Goal: Use online tool/utility: Utilize a website feature to perform a specific function

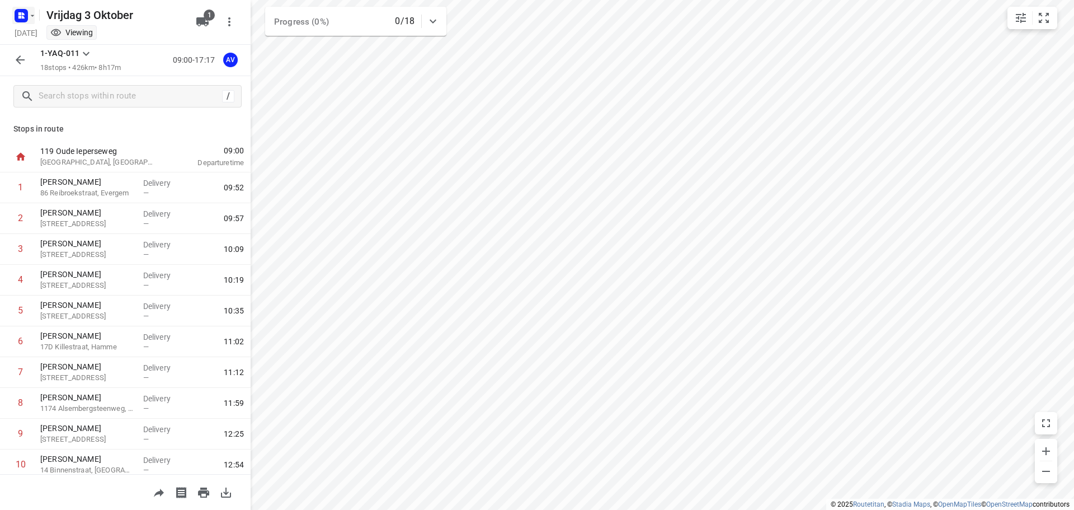
click at [26, 15] on rect "button" at bounding box center [21, 15] width 13 height 13
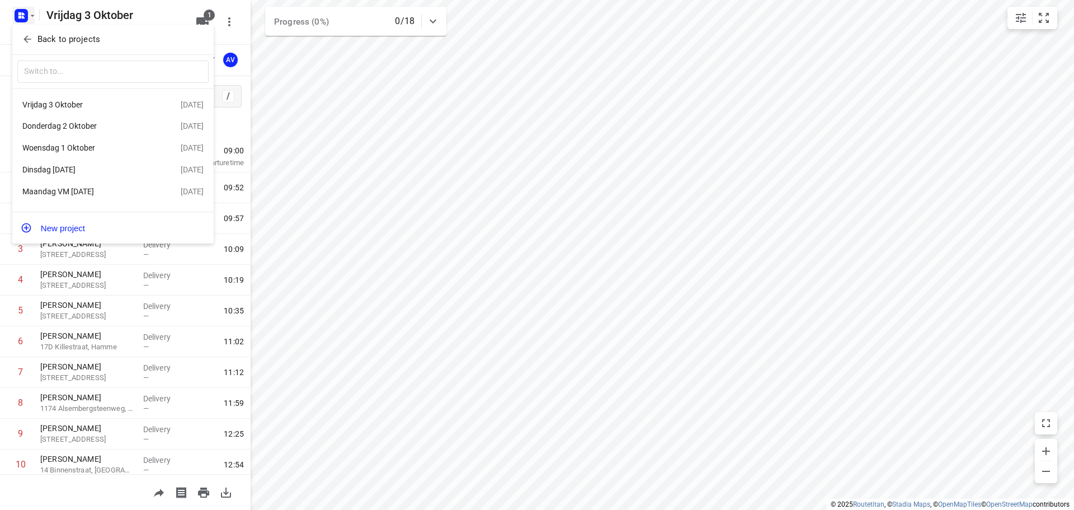
click at [61, 166] on div "Dinsdag [DATE]" at bounding box center [101, 169] width 158 height 13
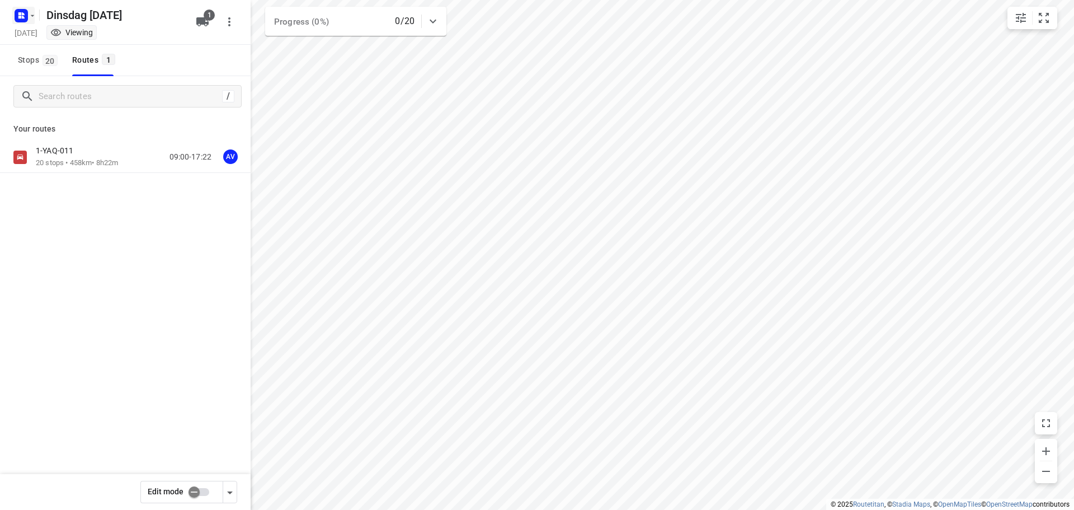
click at [25, 15] on rect "button" at bounding box center [21, 15] width 13 height 13
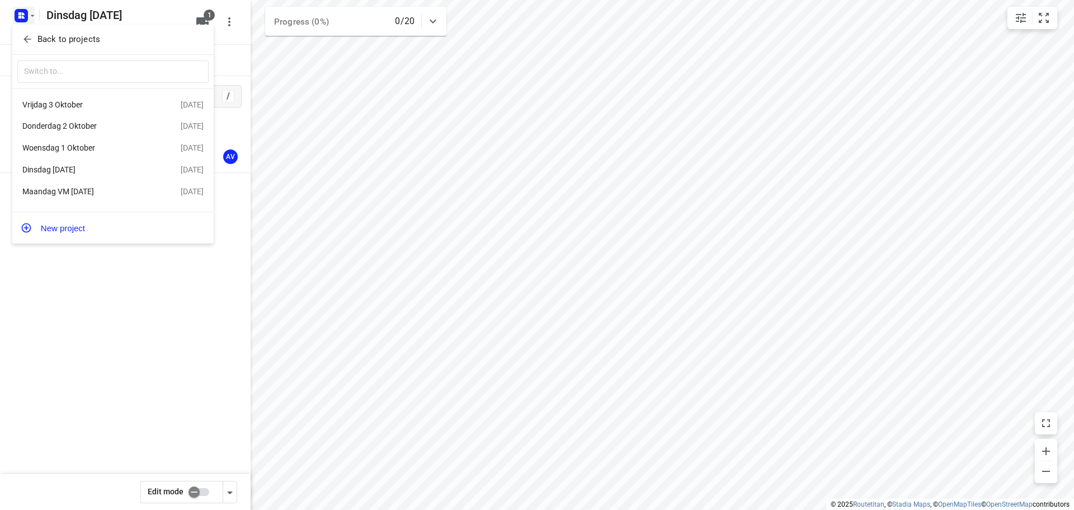
click at [96, 149] on div "Woensdag 1 Oktober" at bounding box center [86, 147] width 129 height 9
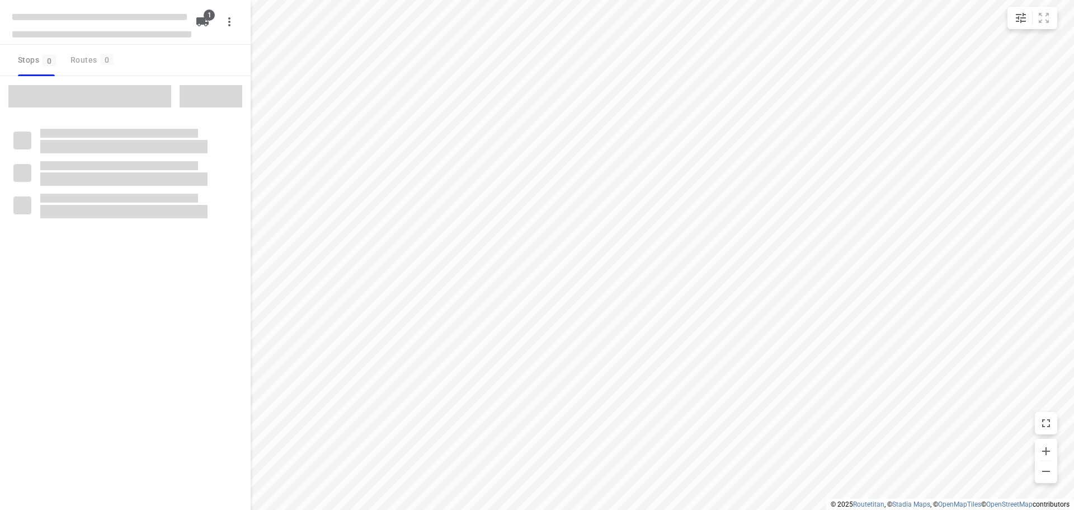
type input "distance"
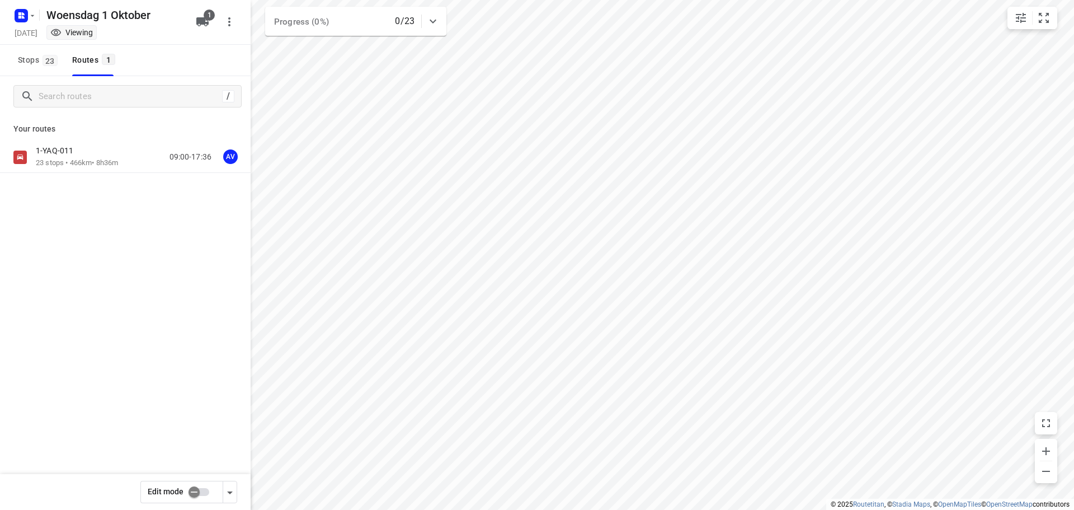
click at [203, 492] on input "checkbox" at bounding box center [194, 491] width 64 height 21
checkbox input "true"
click at [136, 158] on div "1-YAQ-011 23 stops • 466km • 8h36m 09:00-17:36 AV" at bounding box center [143, 156] width 215 height 23
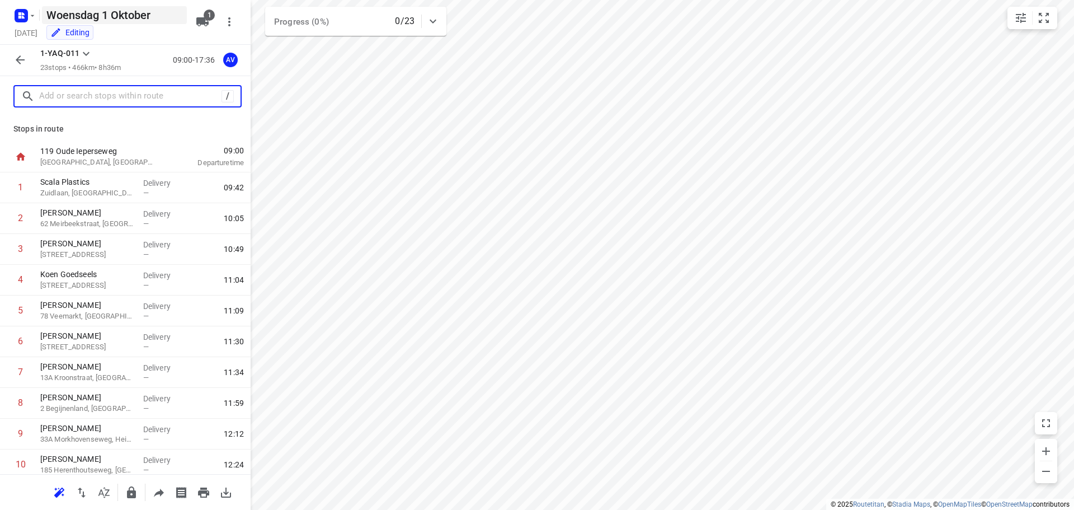
drag, startPoint x: 126, startPoint y: 91, endPoint x: 149, endPoint y: 13, distance: 80.7
click at [127, 91] on input "text" at bounding box center [130, 96] width 182 height 17
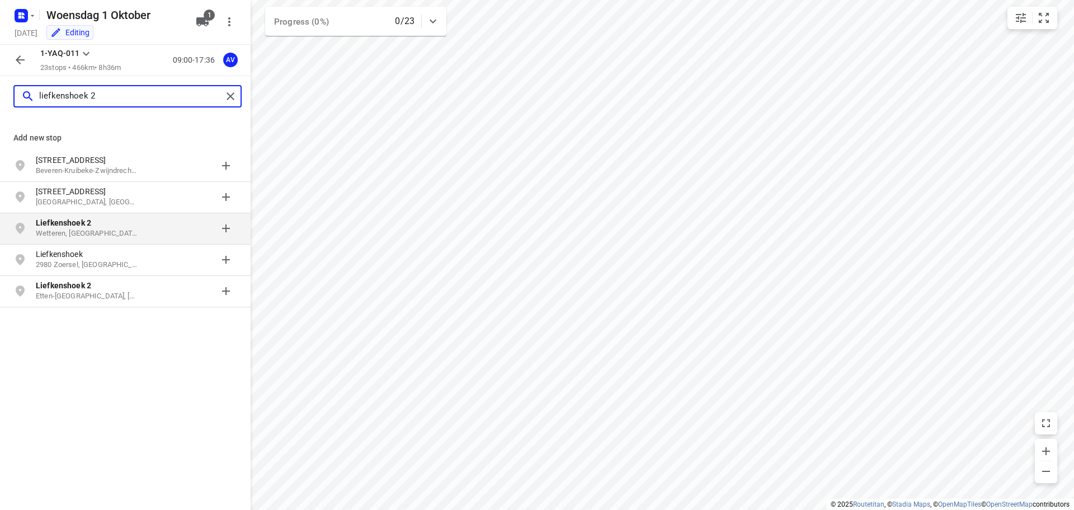
type input "liefkenshoek 2"
click at [83, 225] on b "Liefkenshoek 2" at bounding box center [63, 222] width 55 height 9
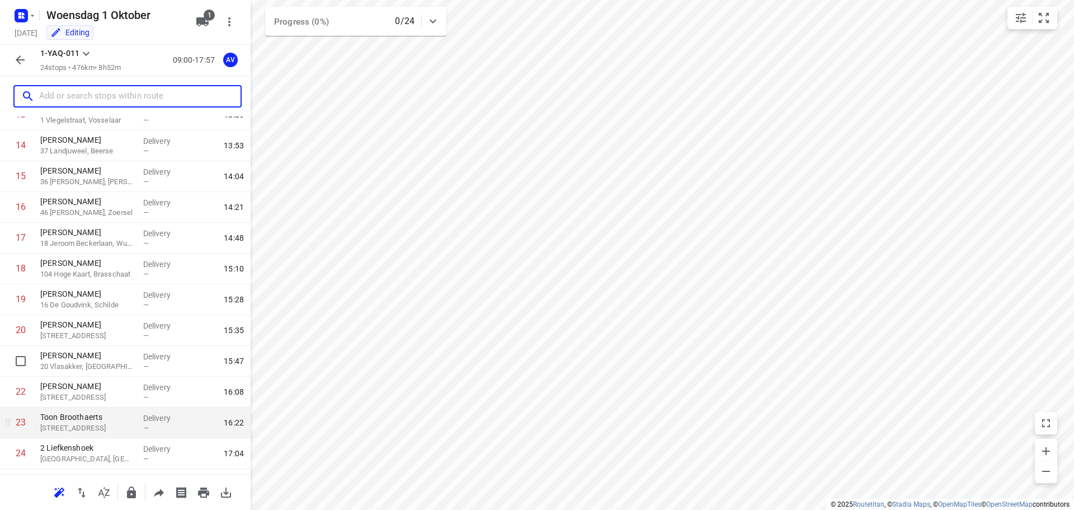
scroll to position [468, 0]
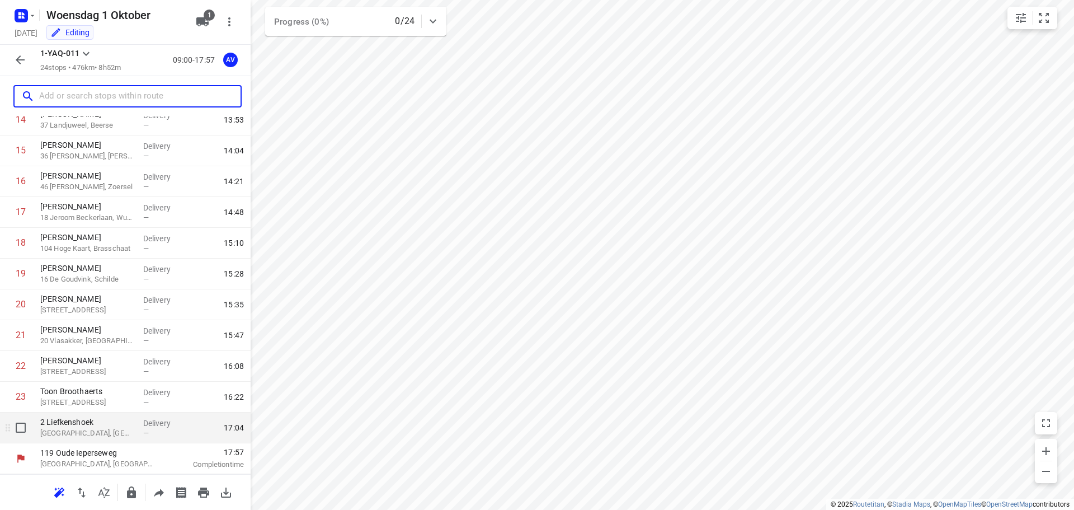
click at [104, 433] on p "[GEOGRAPHIC_DATA], [GEOGRAPHIC_DATA]" at bounding box center [87, 433] width 94 height 11
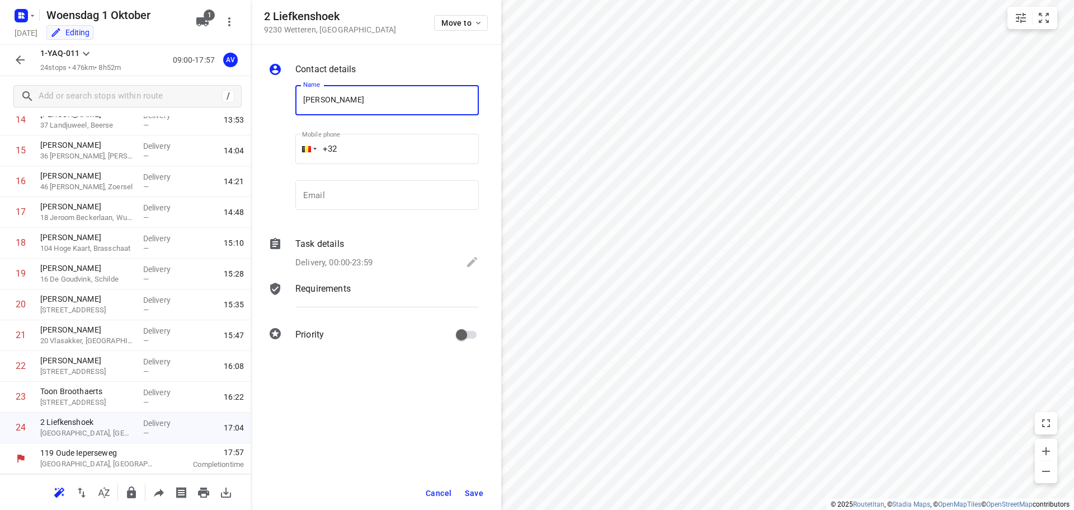
type input "[PERSON_NAME]"
click at [375, 142] on input "+32" at bounding box center [387, 149] width 184 height 30
type input "[PHONE_NUMBER]"
drag, startPoint x: 353, startPoint y: 261, endPoint x: 366, endPoint y: 256, distance: 14.0
click at [354, 261] on p "Delivery, 00:00-23:59" at bounding box center [333, 262] width 77 height 13
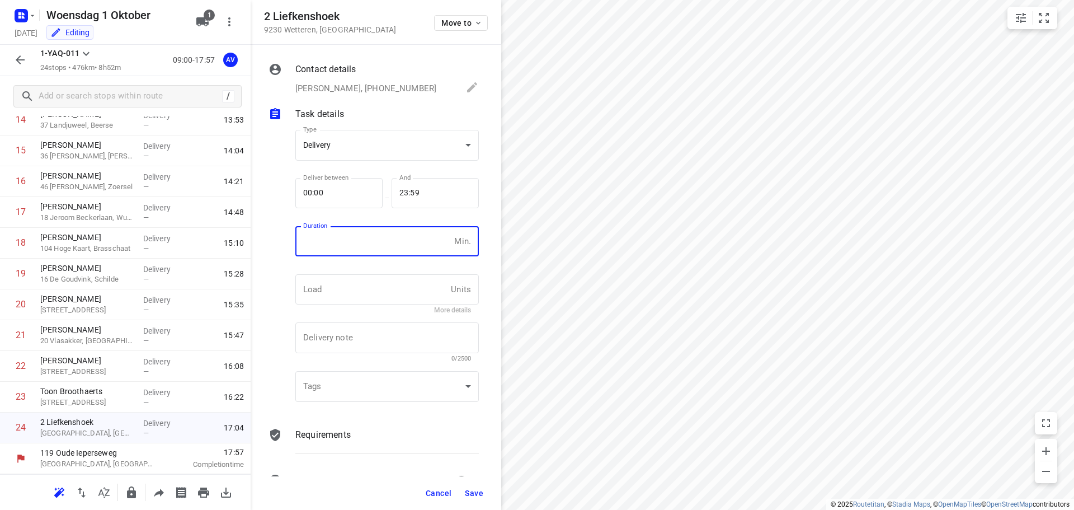
drag, startPoint x: 368, startPoint y: 246, endPoint x: 370, endPoint y: 235, distance: 10.8
click at [368, 245] on input "number" at bounding box center [372, 241] width 154 height 30
type input "1"
click at [476, 490] on span "Save" at bounding box center [474, 493] width 18 height 9
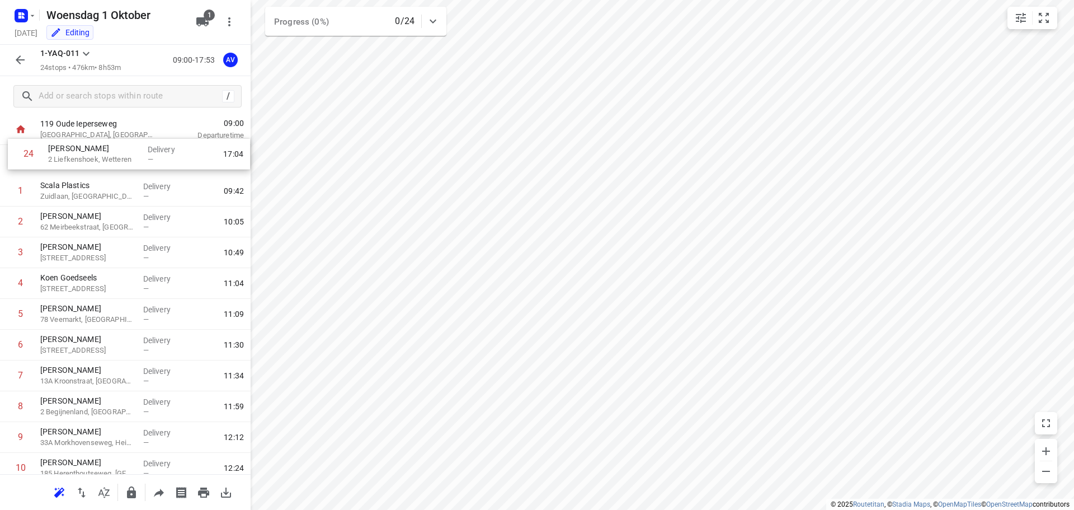
scroll to position [0, 0]
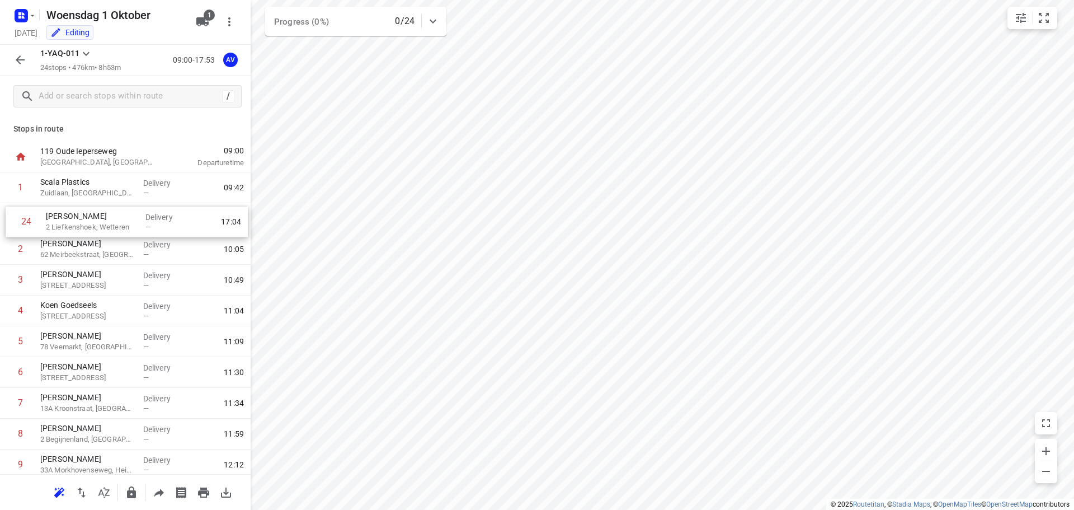
drag, startPoint x: 4, startPoint y: 431, endPoint x: 12, endPoint y: 218, distance: 212.8
click at [22, 59] on icon "button" at bounding box center [19, 59] width 13 height 13
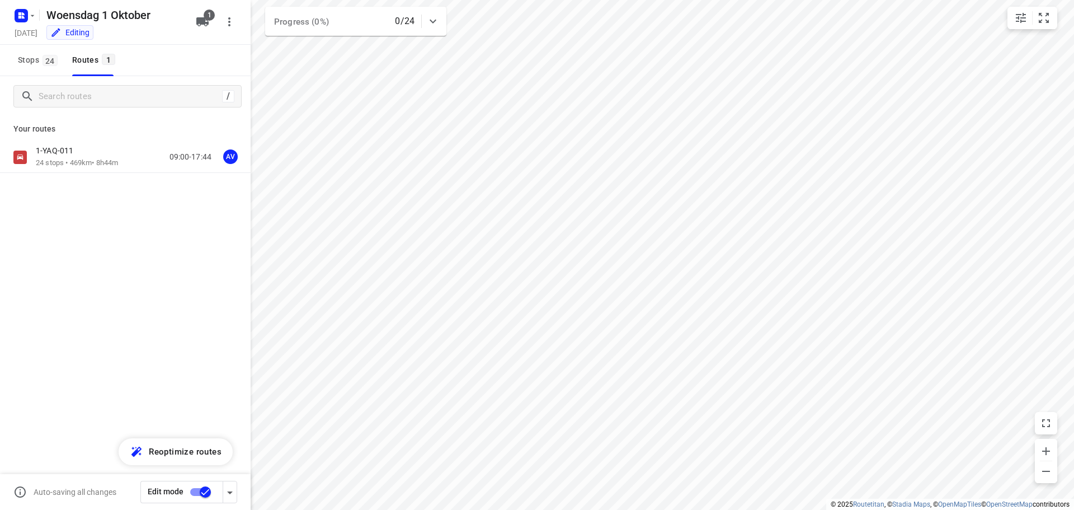
click at [198, 490] on input "checkbox" at bounding box center [205, 491] width 64 height 21
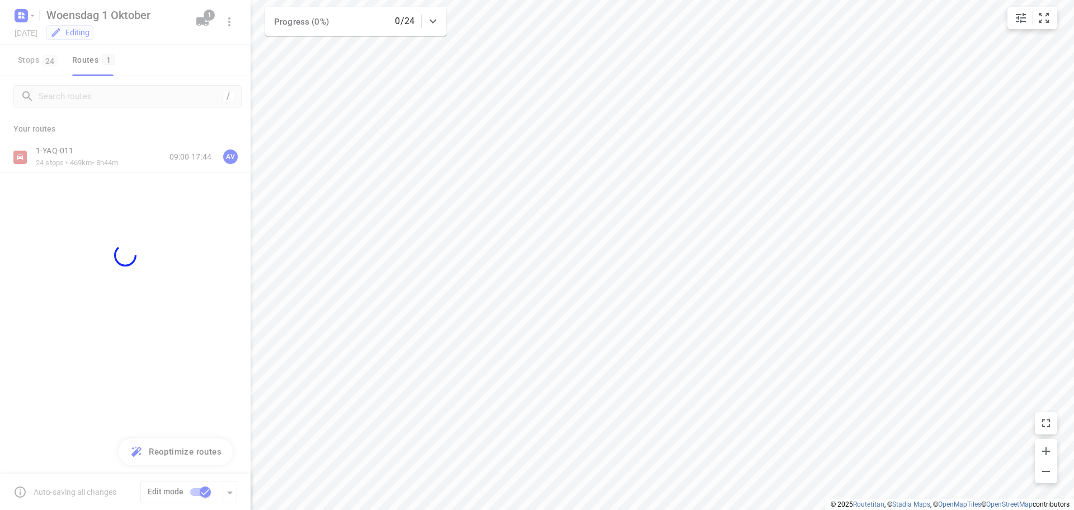
checkbox input "false"
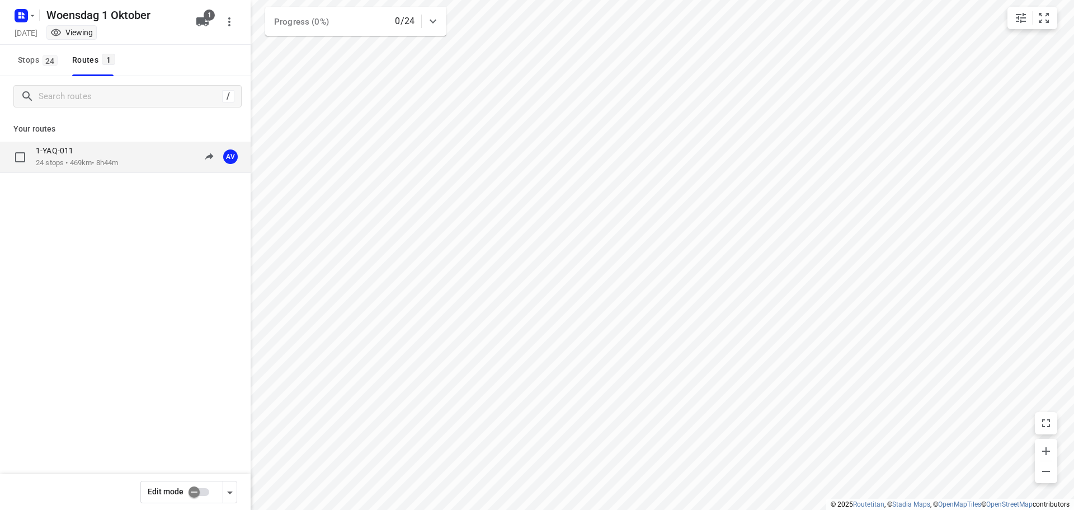
click at [134, 155] on div "1-YAQ-011 24 stops • 469km • 8h44m 09:00-17:44 AV" at bounding box center [143, 156] width 215 height 23
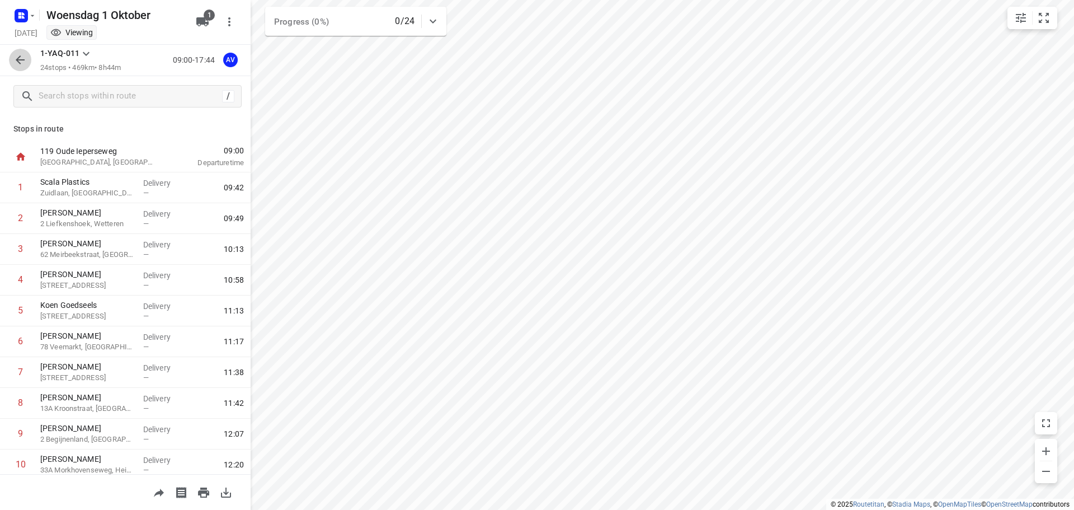
click at [19, 60] on icon "button" at bounding box center [20, 59] width 9 height 9
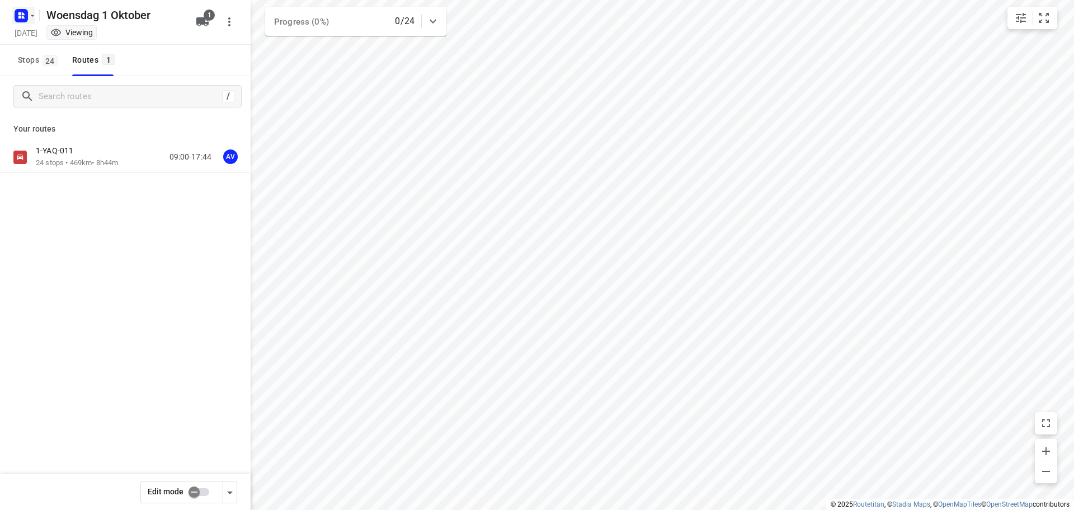
click at [24, 14] on icon "button" at bounding box center [23, 13] width 3 height 3
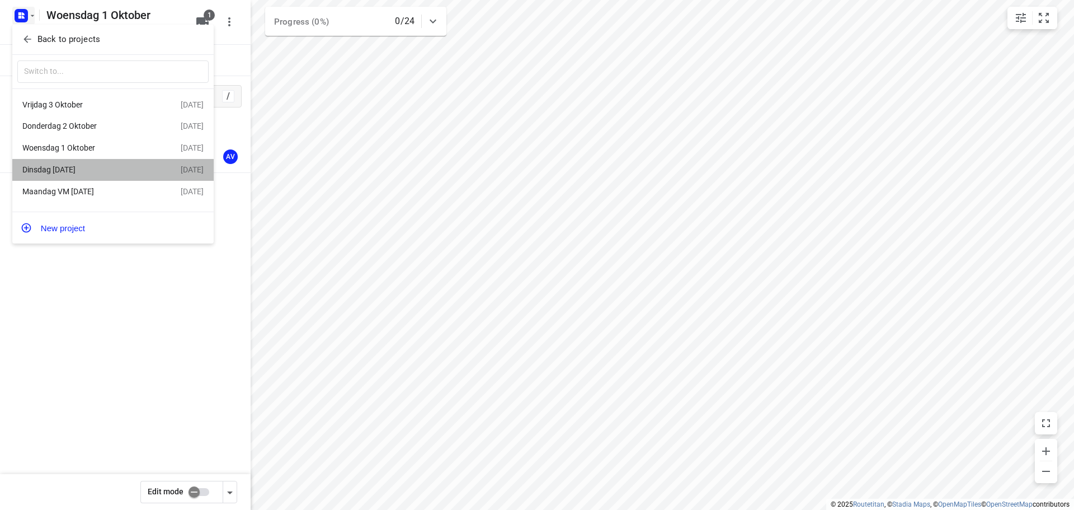
click at [86, 169] on div "Dinsdag [DATE]" at bounding box center [86, 169] width 129 height 9
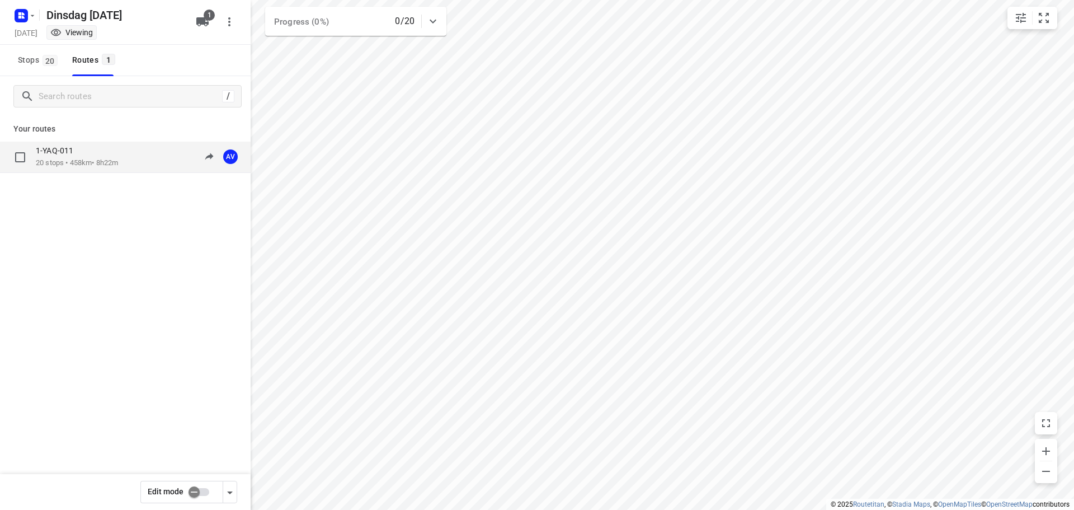
click at [128, 165] on div "1-YAQ-011 20 stops • 458km • 8h22m 09:00-17:22 AV" at bounding box center [143, 156] width 215 height 23
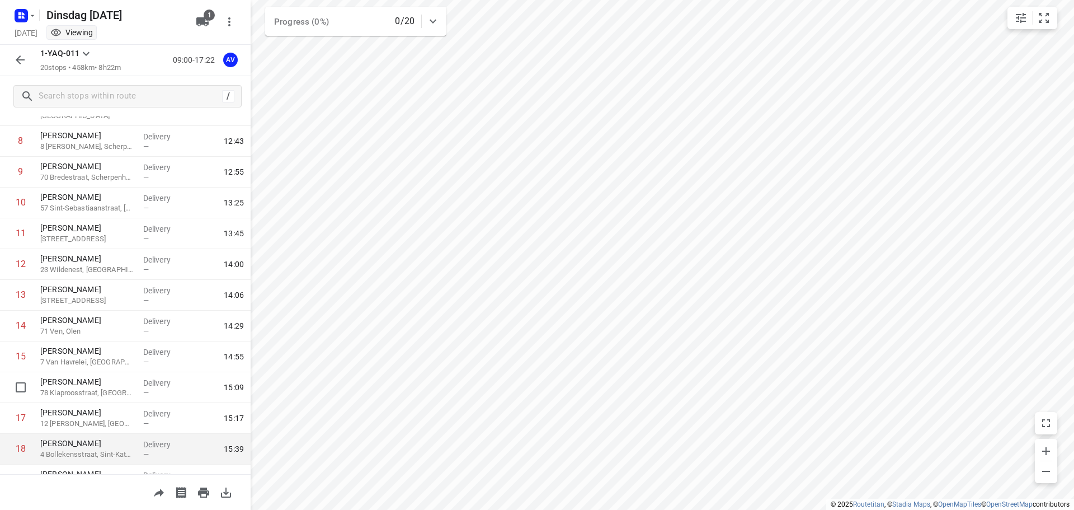
scroll to position [280, 0]
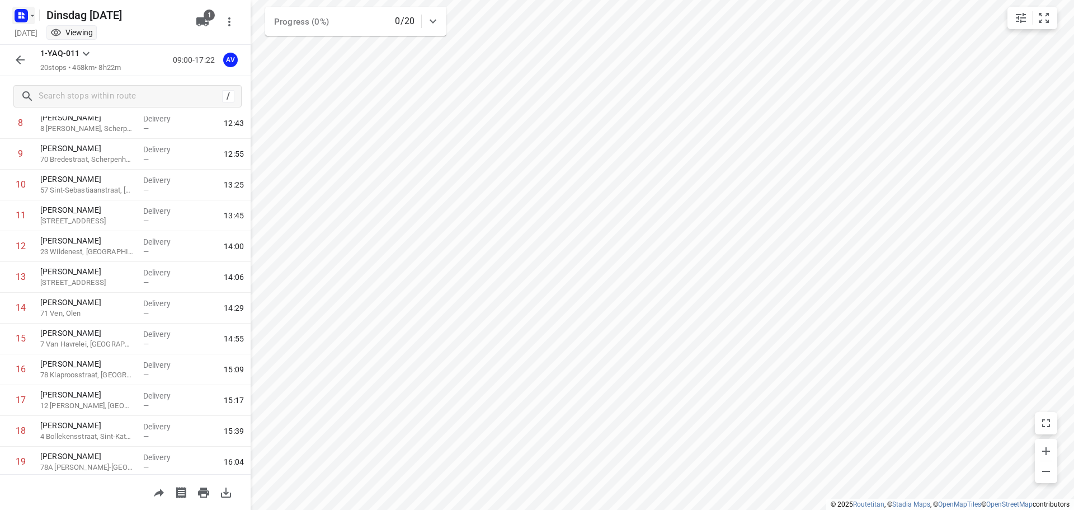
click at [27, 15] on rect "button" at bounding box center [21, 15] width 13 height 13
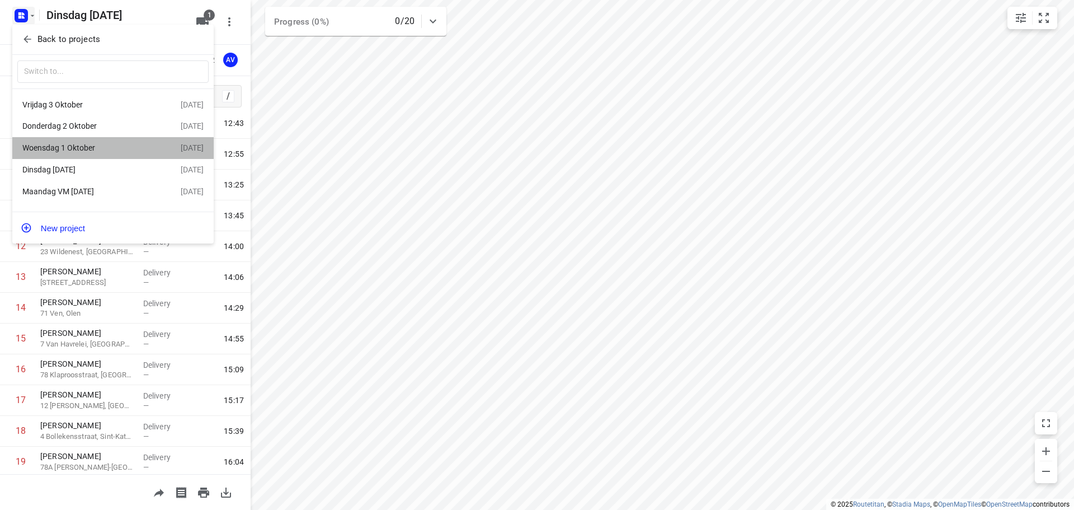
click at [78, 150] on div "Woensdag 1 Oktober" at bounding box center [86, 147] width 129 height 9
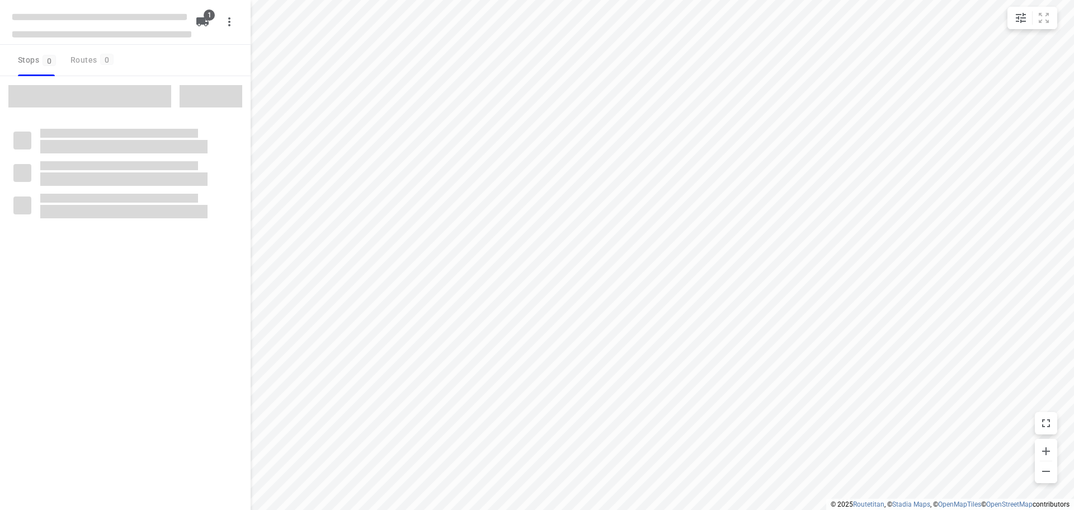
type input "distance"
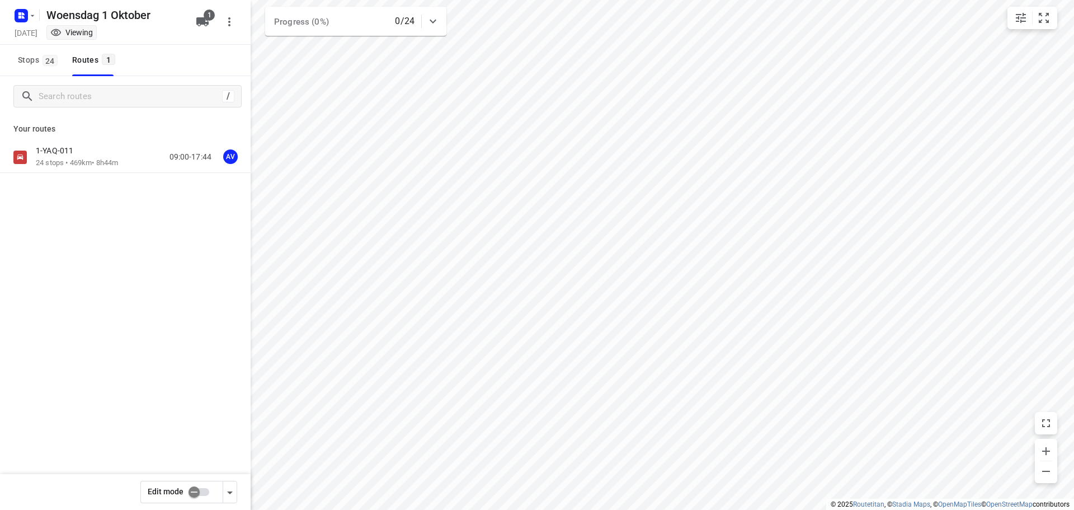
click at [203, 491] on input "checkbox" at bounding box center [194, 491] width 64 height 21
checkbox input "true"
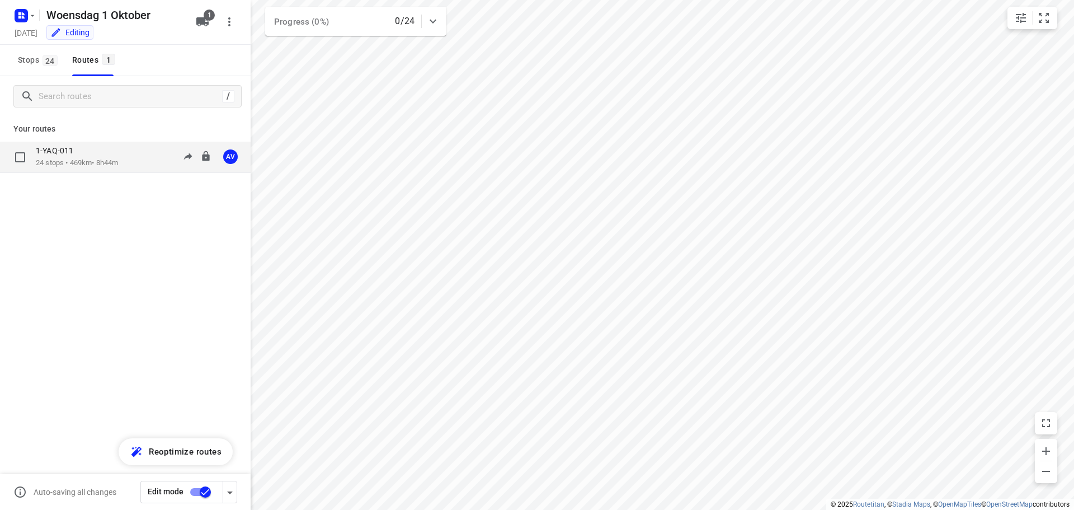
click at [113, 157] on div "1-YAQ-011" at bounding box center [77, 151] width 82 height 12
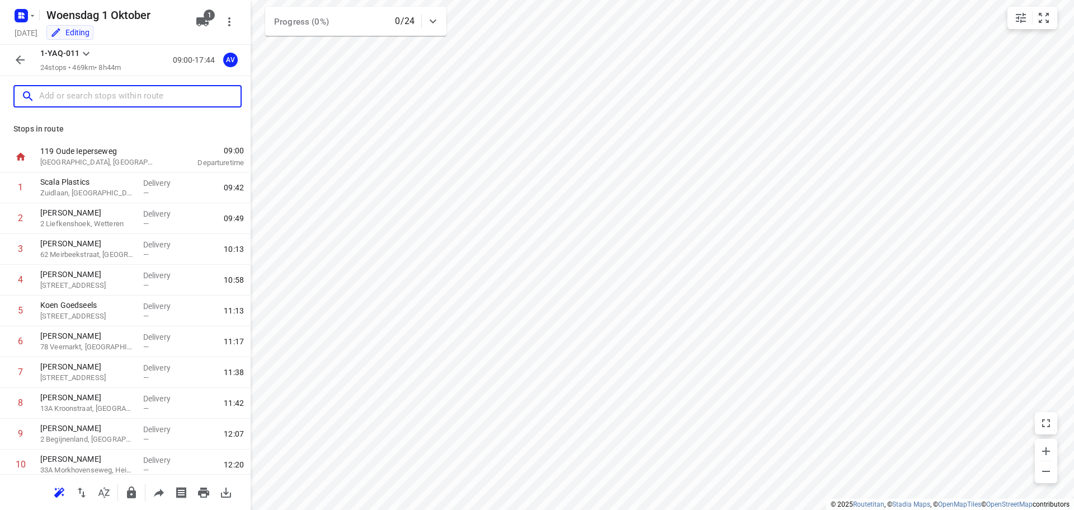
drag, startPoint x: 121, startPoint y: 95, endPoint x: 151, endPoint y: 87, distance: 30.8
click at [122, 95] on input "text" at bounding box center [139, 96] width 201 height 17
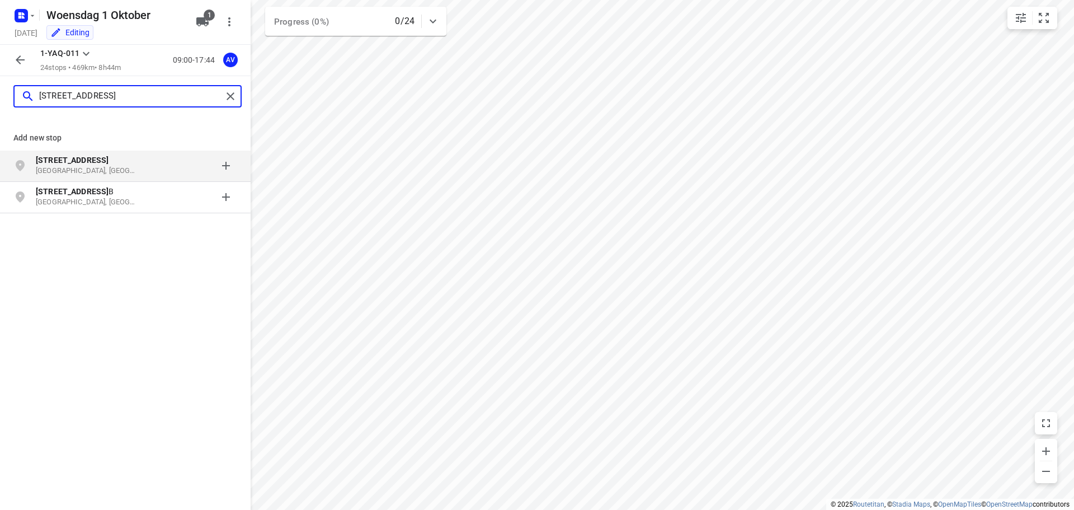
type input "[STREET_ADDRESS]"
click at [119, 163] on p "[STREET_ADDRESS]" at bounding box center [87, 159] width 103 height 11
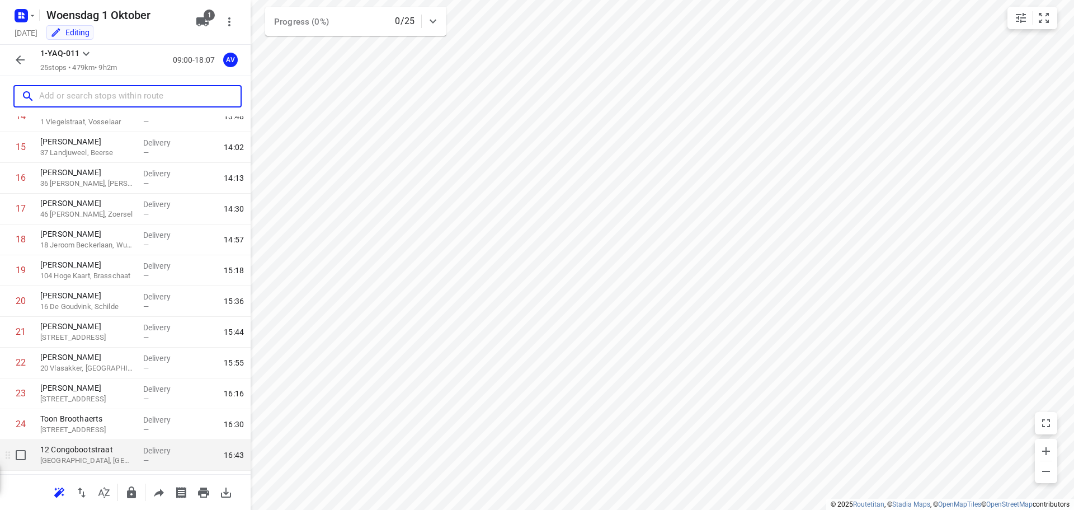
scroll to position [499, 0]
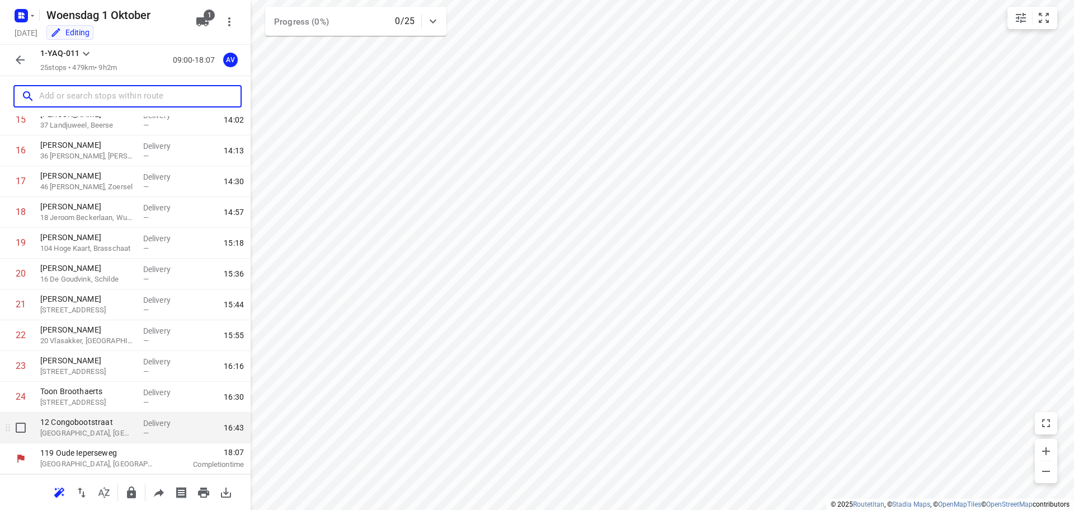
click at [122, 434] on p "[GEOGRAPHIC_DATA], [GEOGRAPHIC_DATA]" at bounding box center [87, 433] width 94 height 11
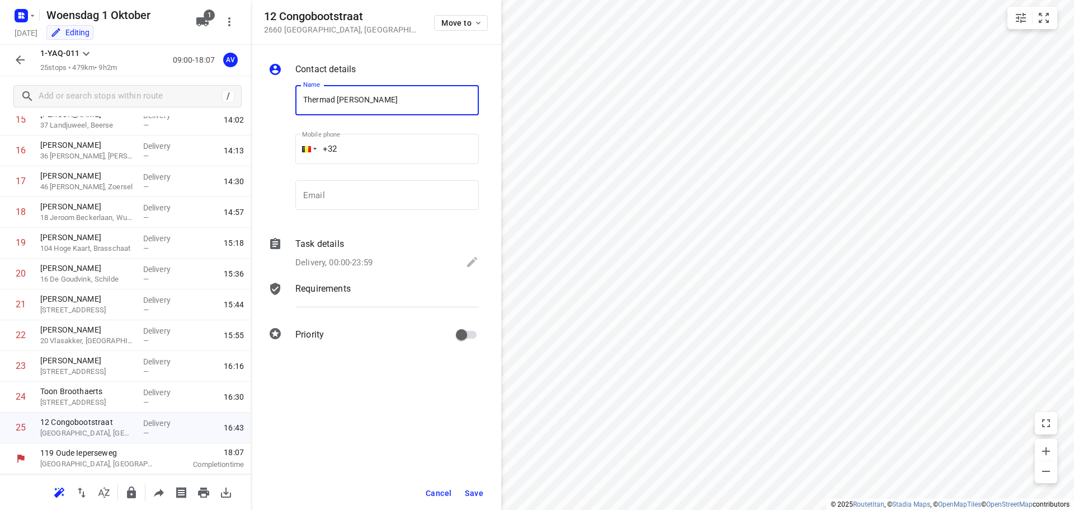
type input "Thermad [PERSON_NAME]"
click at [391, 139] on input "+32" at bounding box center [387, 149] width 184 height 30
type input "[PHONE_NUMBER]"
click at [358, 262] on p "Delivery, 00:00-23:59" at bounding box center [333, 262] width 77 height 13
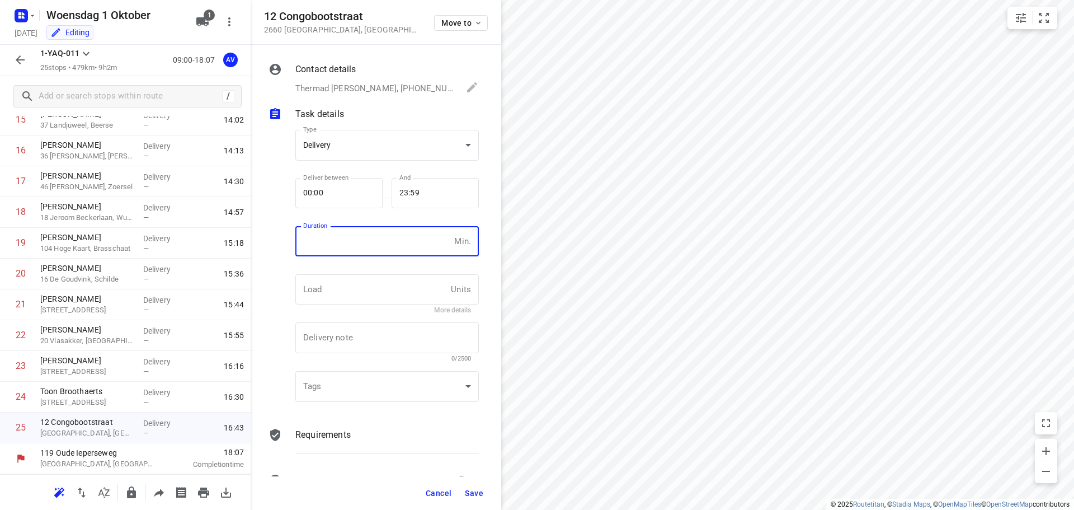
click at [363, 251] on input "number" at bounding box center [372, 241] width 154 height 30
type input "1"
click at [474, 491] on span "Save" at bounding box center [474, 493] width 18 height 9
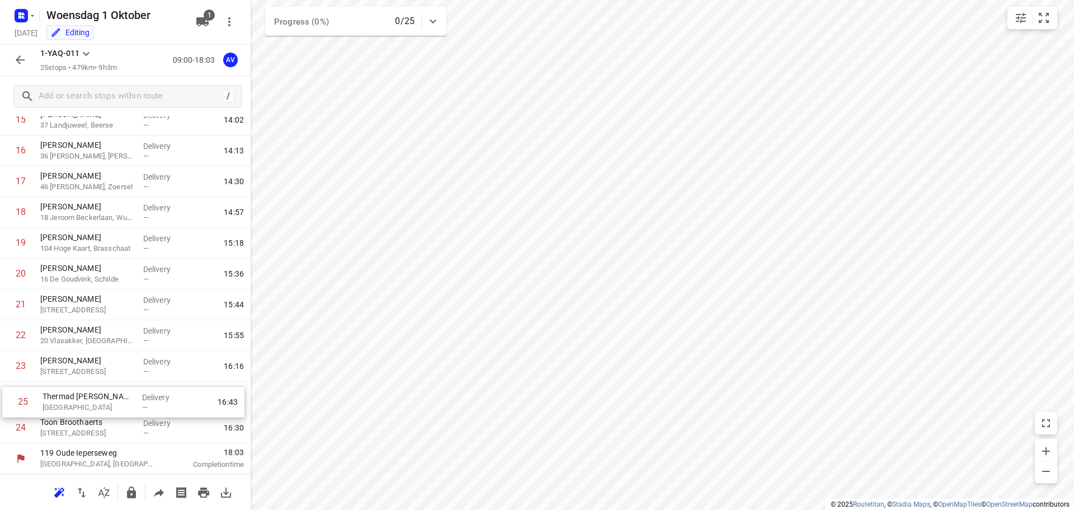
drag, startPoint x: 5, startPoint y: 430, endPoint x: 7, endPoint y: 398, distance: 32.0
click at [7, 398] on div "1 [GEOGRAPHIC_DATA], Wetteren Delivery — 09:42 2 [PERSON_NAME] 2 Liefkenshoek, …" at bounding box center [125, 58] width 251 height 769
click at [24, 59] on icon "button" at bounding box center [19, 59] width 13 height 13
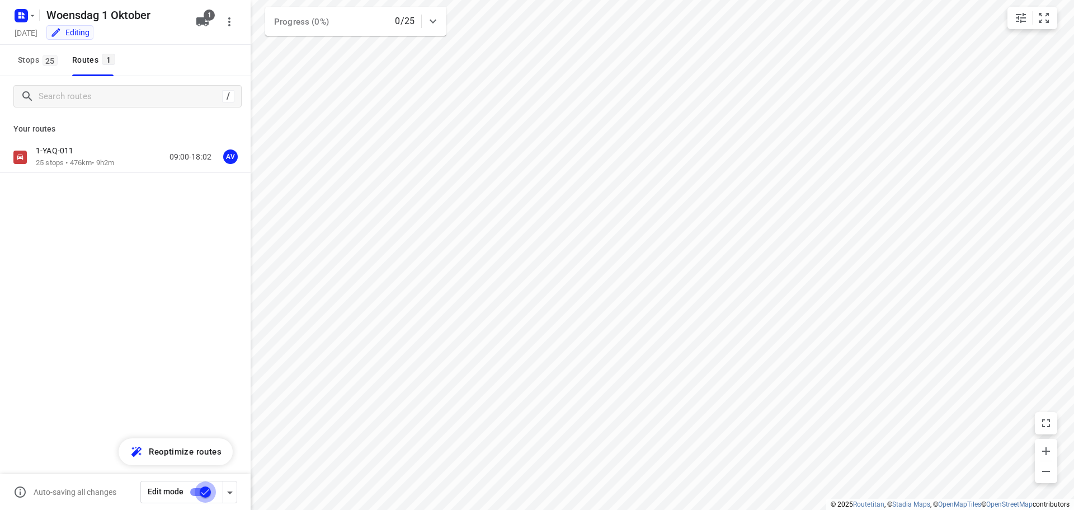
click at [196, 490] on input "checkbox" at bounding box center [205, 491] width 64 height 21
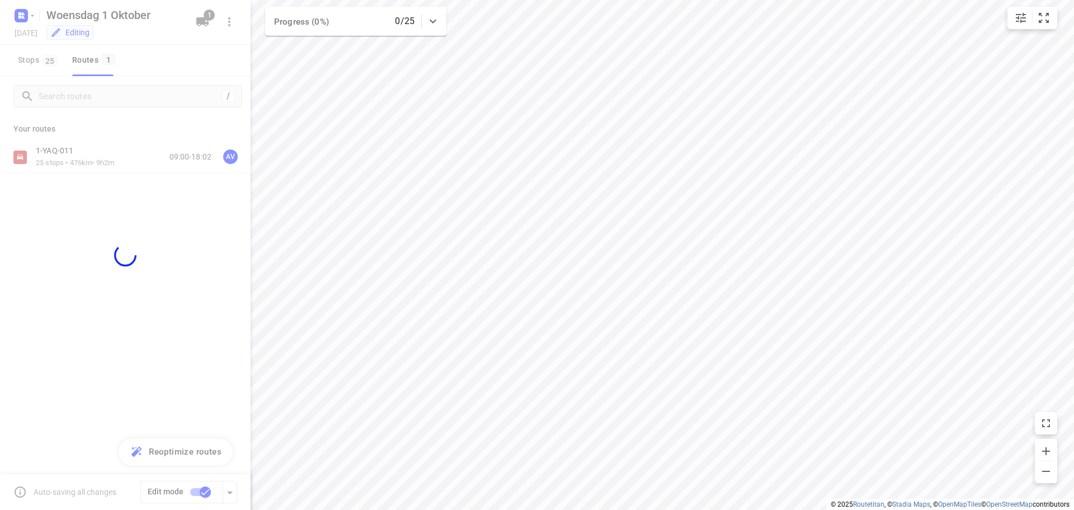
checkbox input "false"
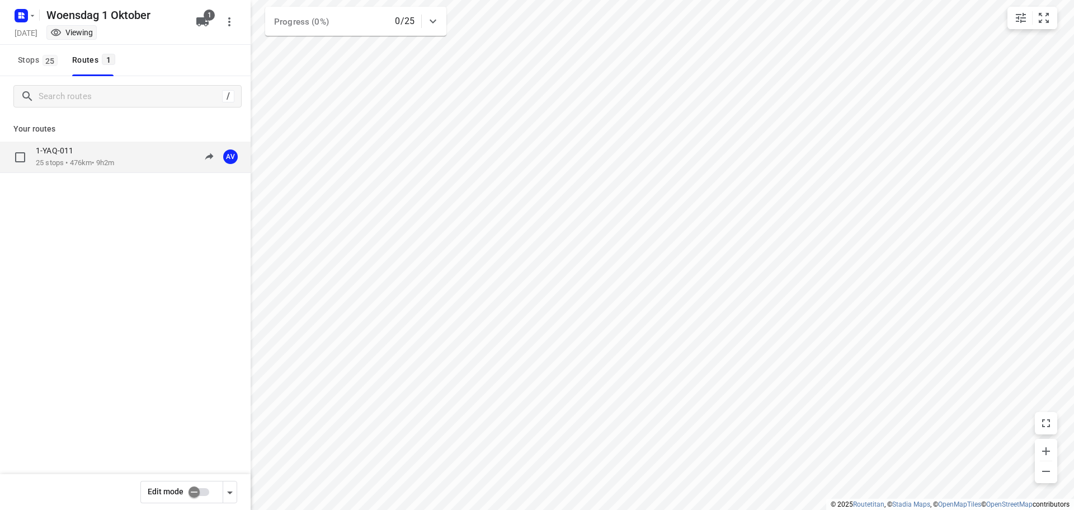
click at [126, 161] on div "1-YAQ-011 25 stops • 476km • 9h2m 09:00-18:02 AV" at bounding box center [143, 156] width 215 height 23
